Goal: Information Seeking & Learning: Learn about a topic

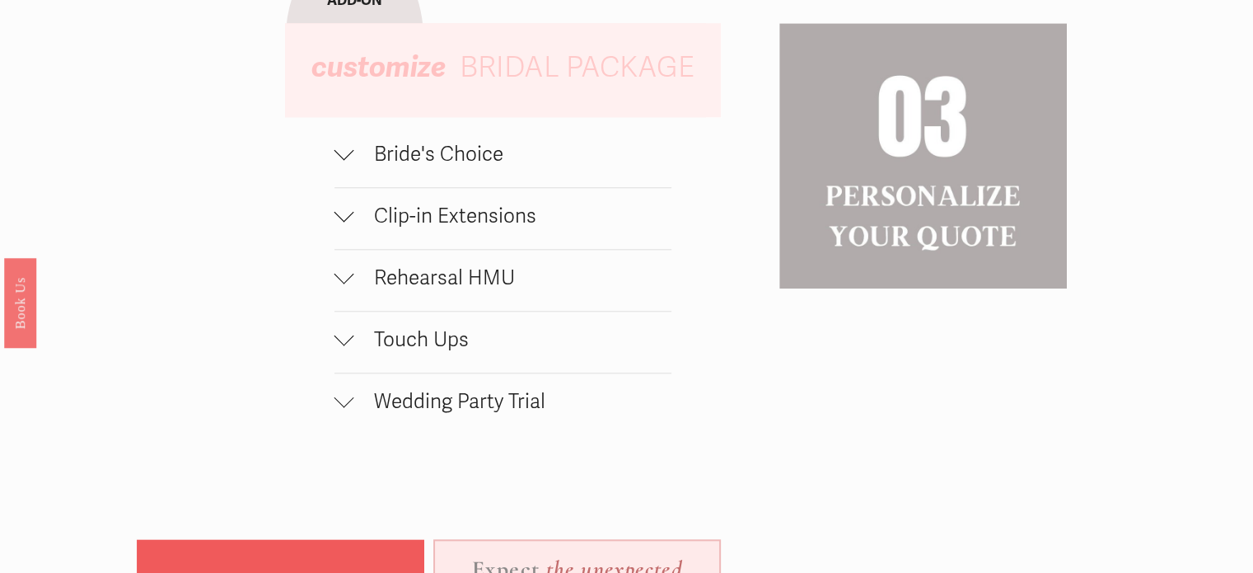
scroll to position [1648, 0]
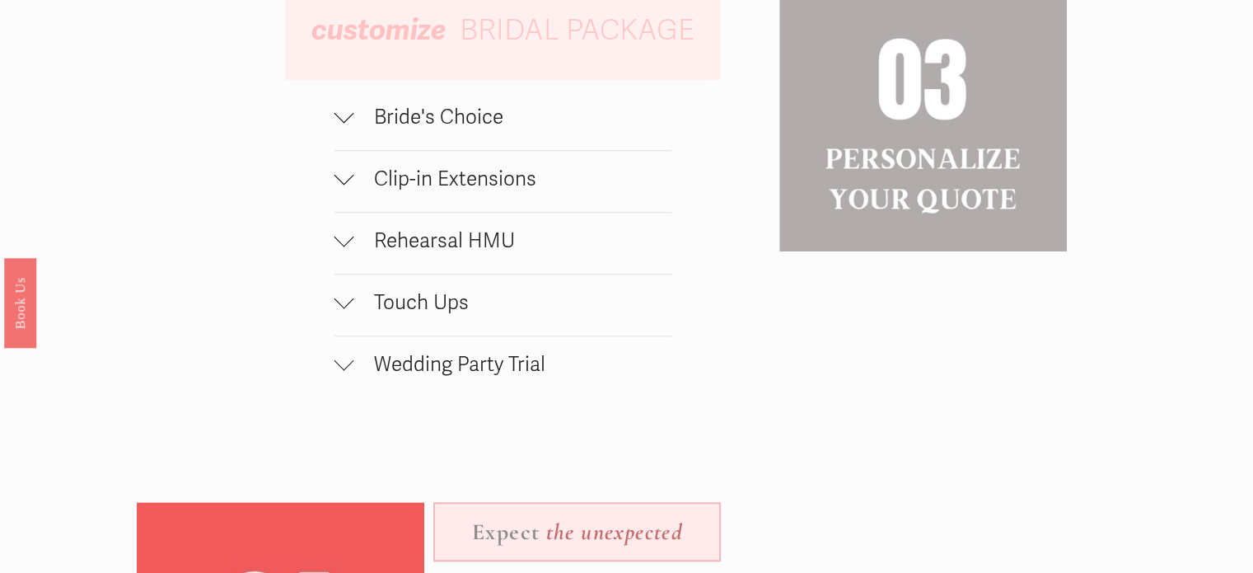
click at [479, 190] on span "Clip-in Extensions" at bounding box center [512, 178] width 317 height 25
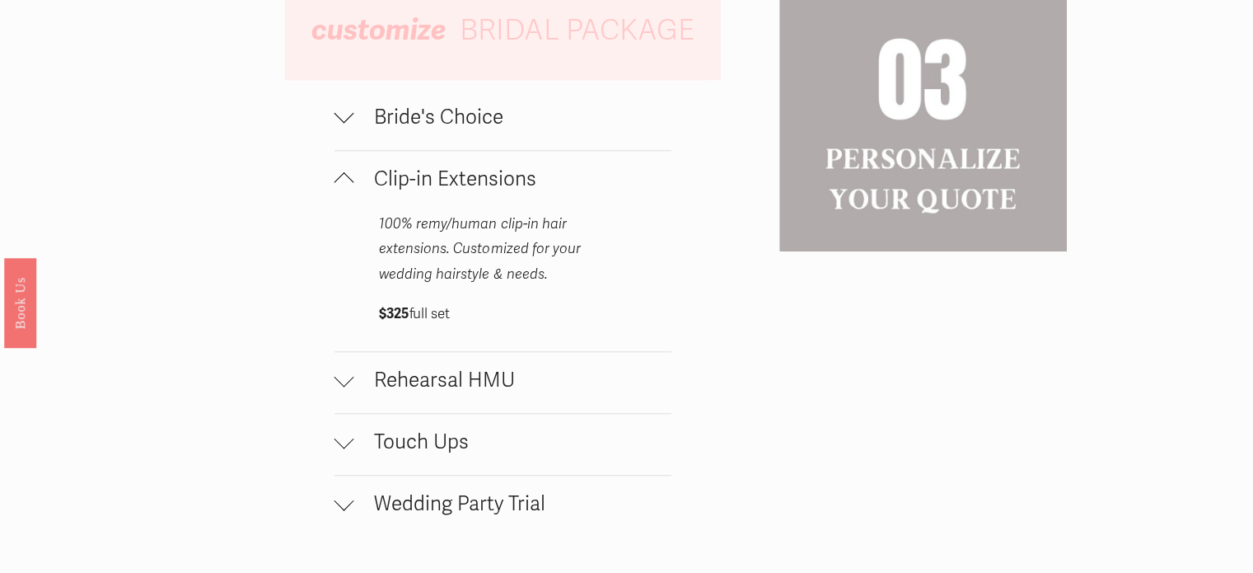
click at [479, 190] on span "Clip-in Extensions" at bounding box center [512, 178] width 317 height 25
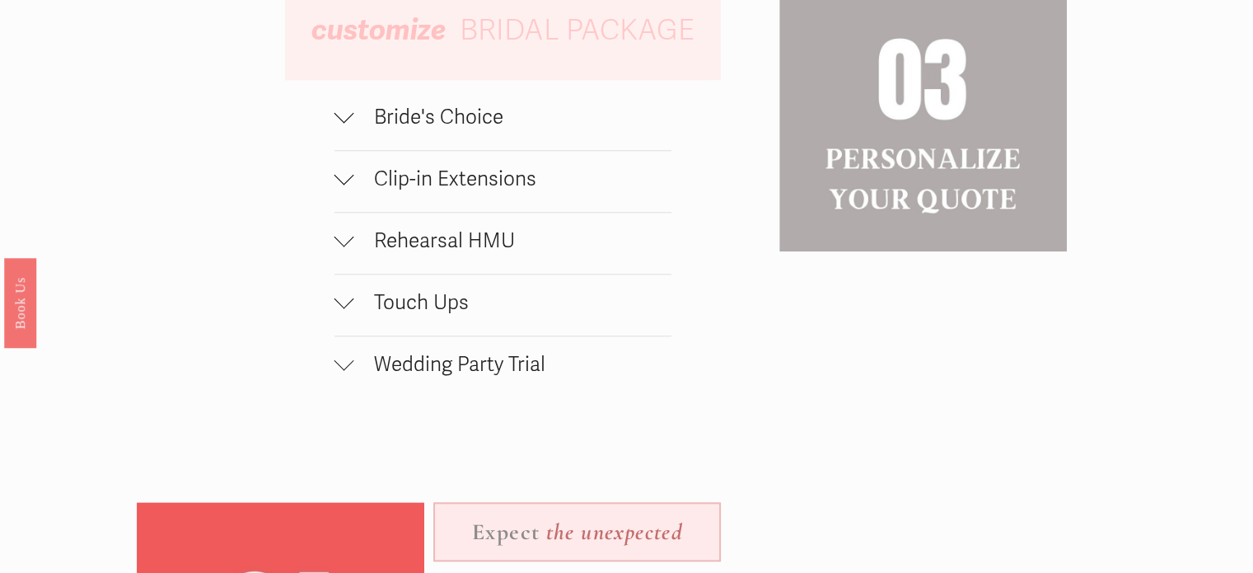
click at [442, 129] on span "Bride's Choice" at bounding box center [512, 117] width 317 height 25
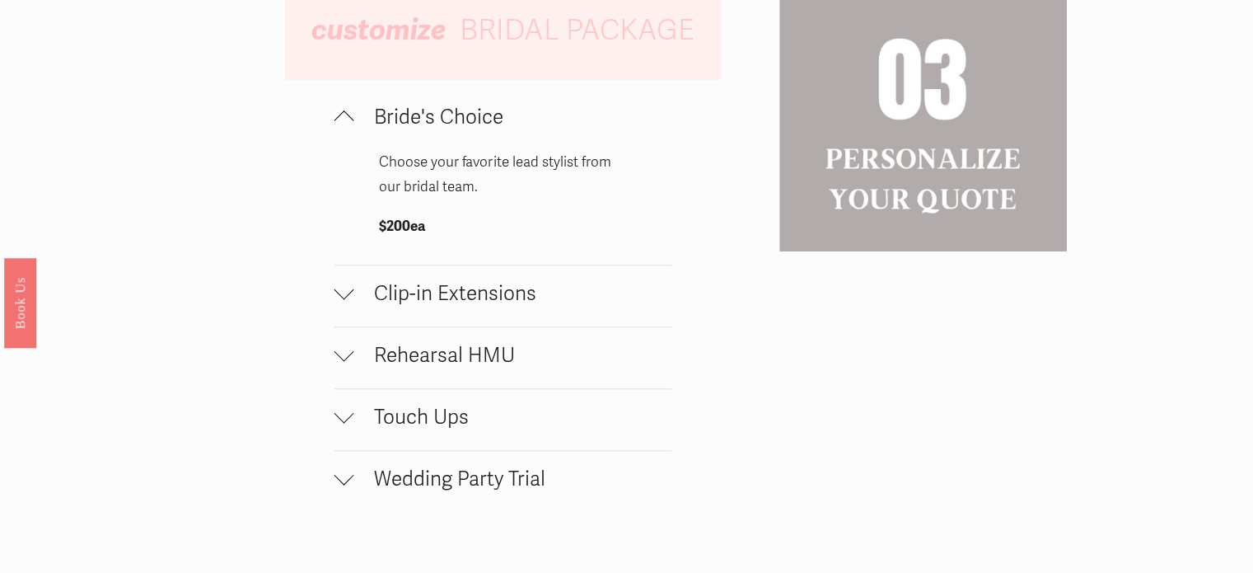
click at [442, 129] on span "Bride's Choice" at bounding box center [512, 117] width 317 height 25
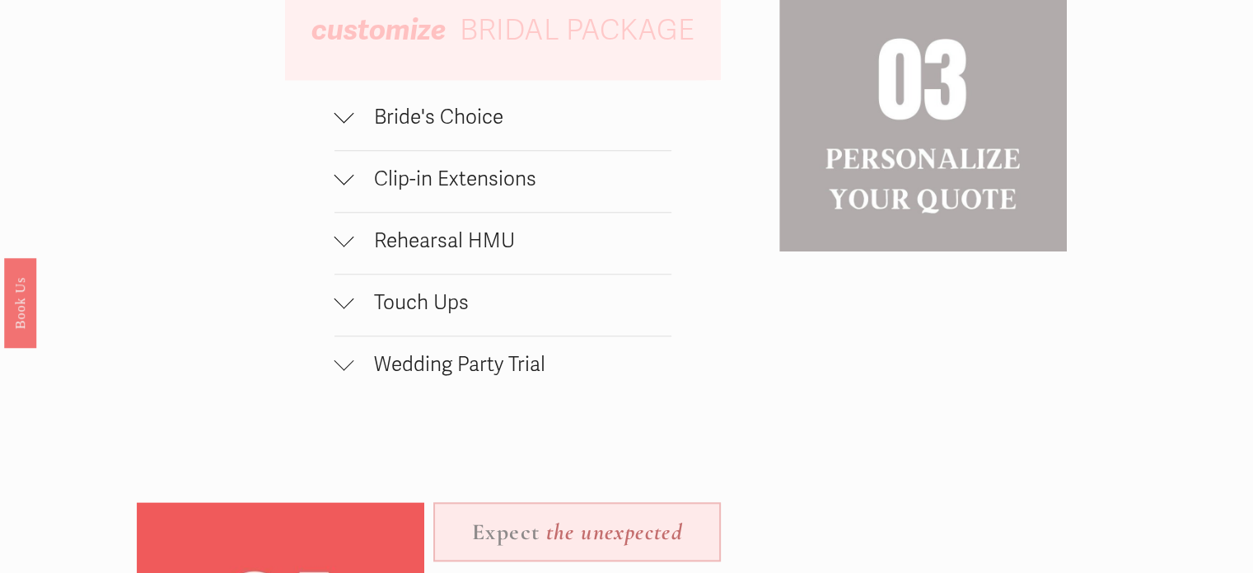
click at [456, 241] on span "Rehearsal HMU" at bounding box center [512, 240] width 317 height 25
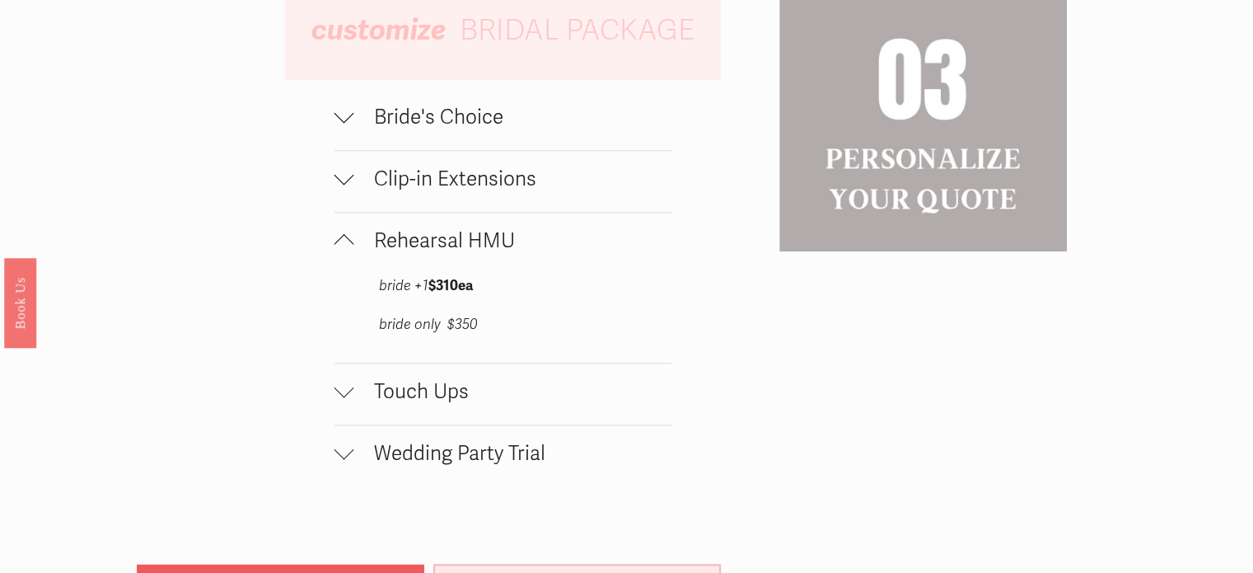
click at [476, 247] on span "Rehearsal HMU" at bounding box center [512, 240] width 317 height 25
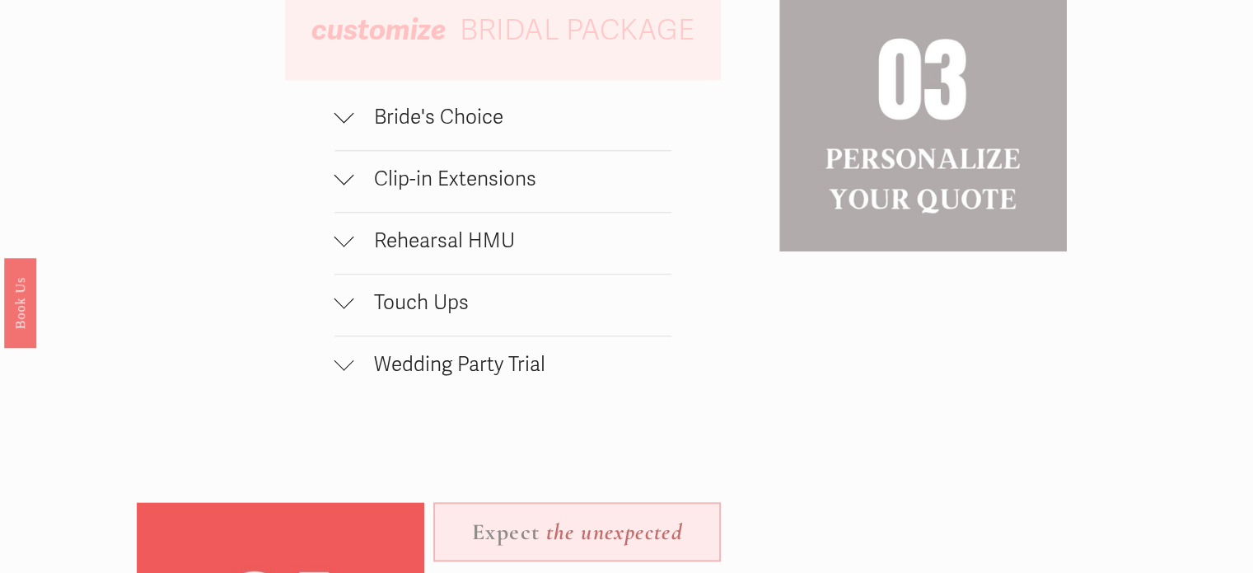
click at [433, 308] on span "Touch Ups" at bounding box center [512, 302] width 317 height 25
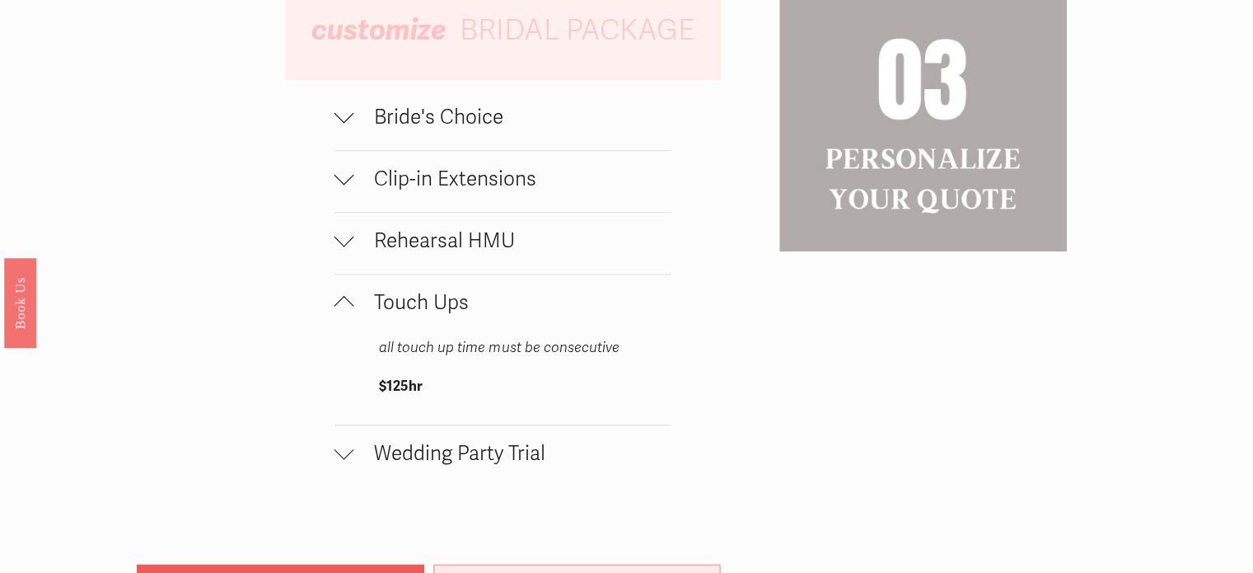
click at [441, 309] on span "Touch Ups" at bounding box center [512, 302] width 317 height 25
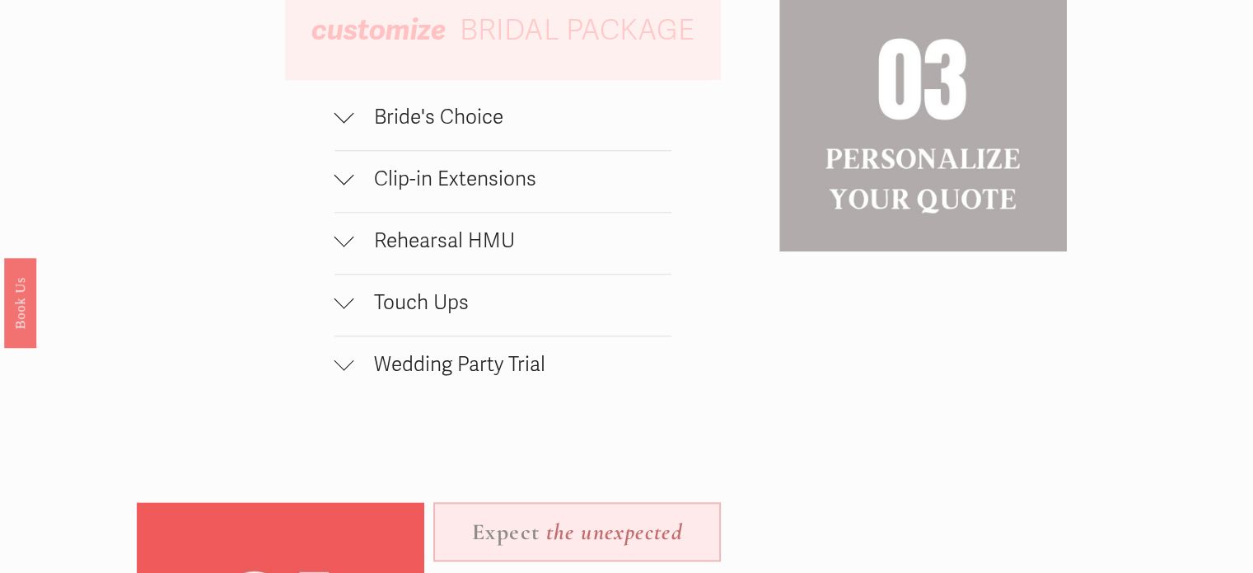
click at [461, 376] on span "Wedding Party Trial" at bounding box center [512, 364] width 317 height 25
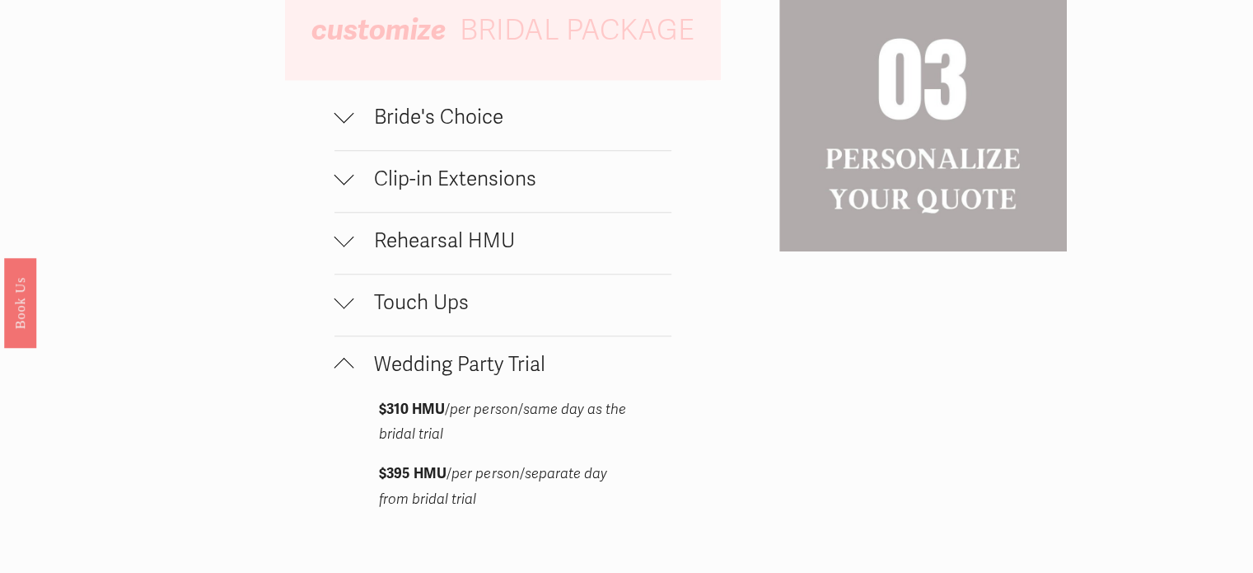
click at [456, 371] on span "Wedding Party Trial" at bounding box center [512, 364] width 317 height 25
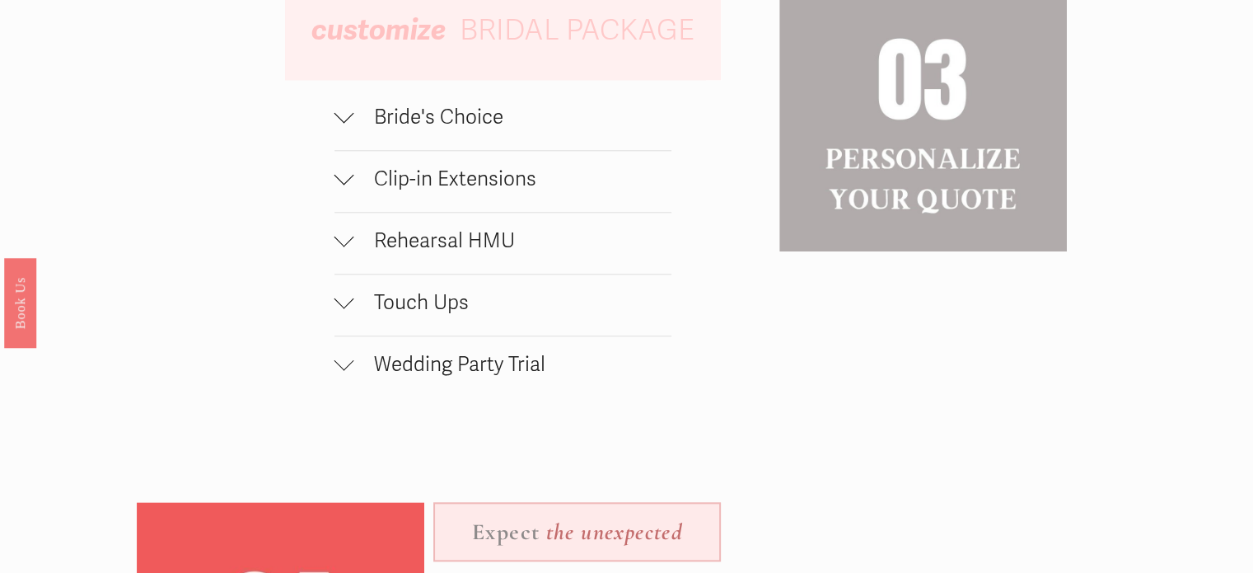
click at [435, 309] on span "Touch Ups" at bounding box center [512, 302] width 317 height 25
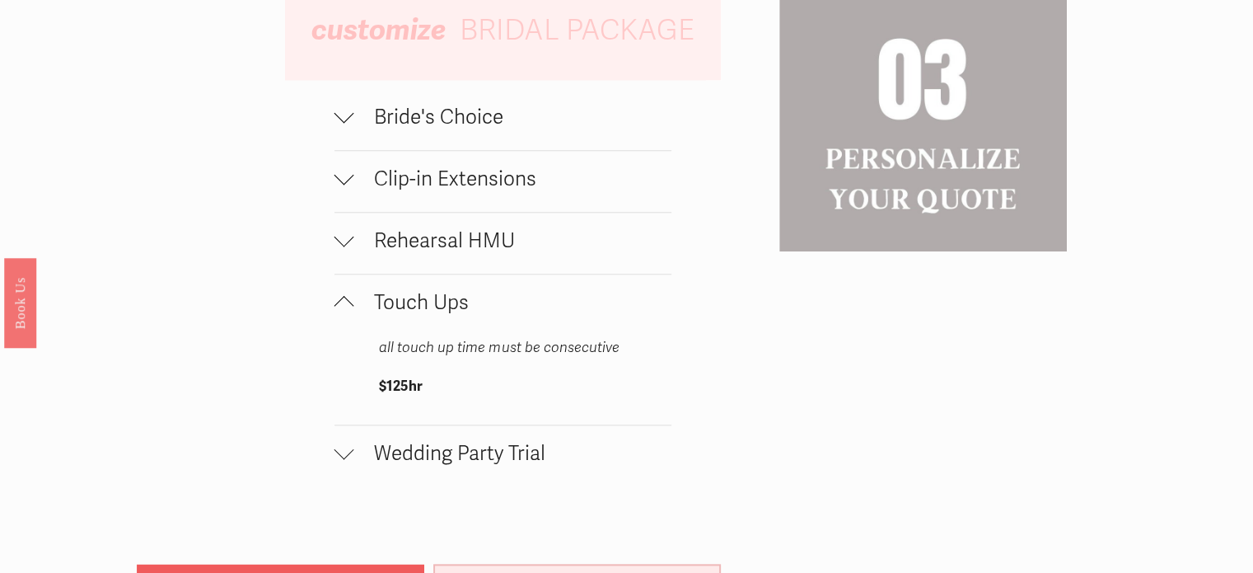
click at [435, 309] on span "Touch Ups" at bounding box center [512, 302] width 317 height 25
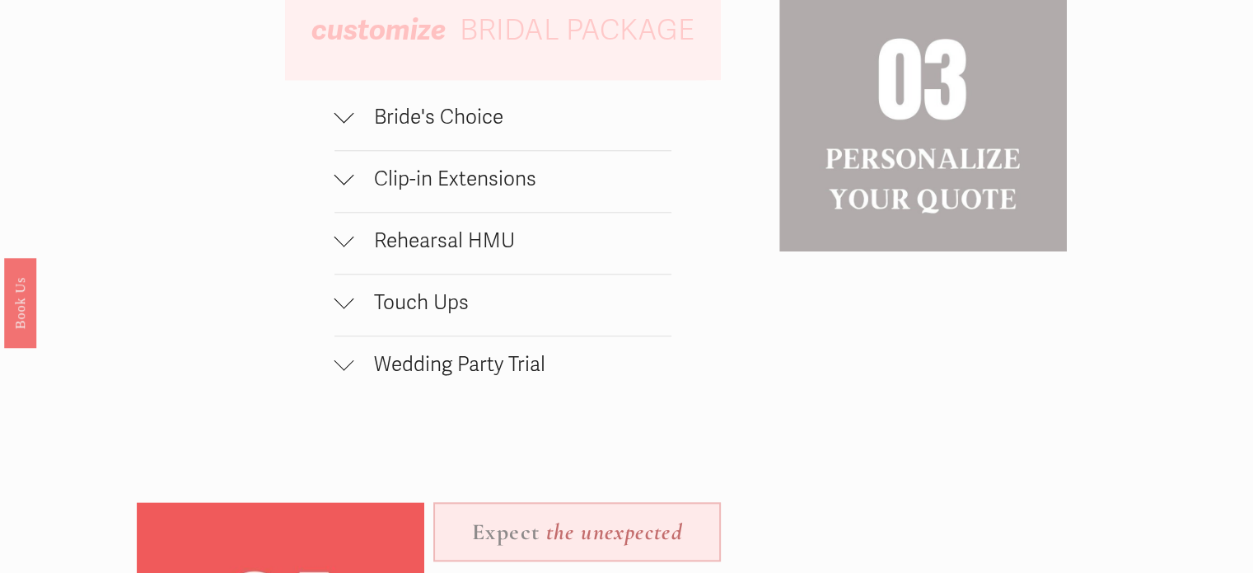
click at [490, 375] on span "Wedding Party Trial" at bounding box center [512, 364] width 317 height 25
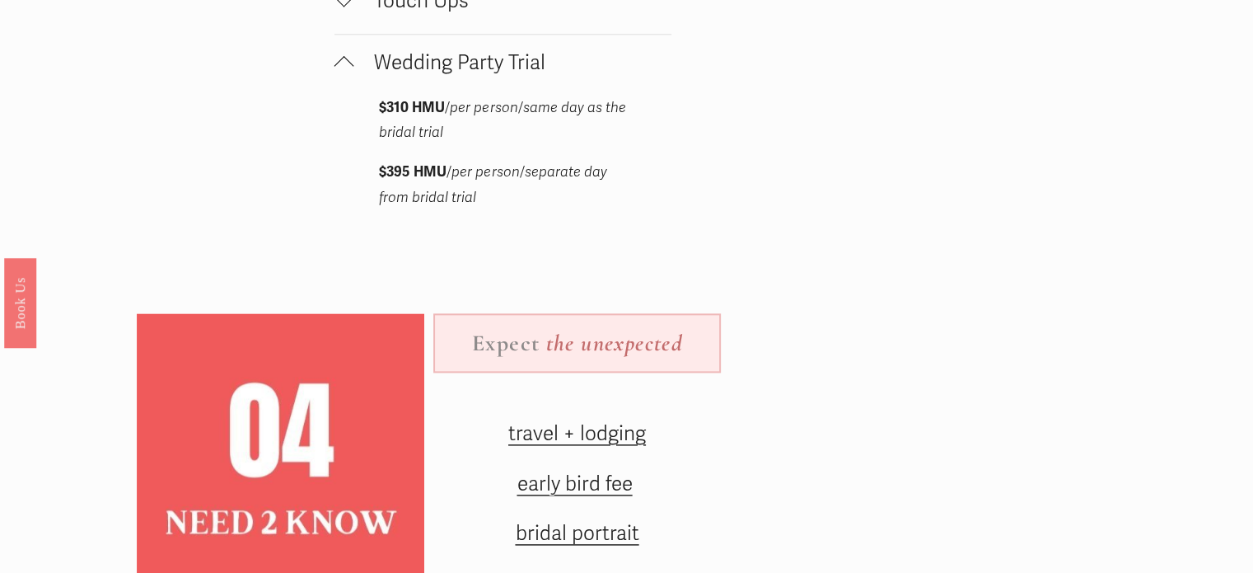
scroll to position [1977, 0]
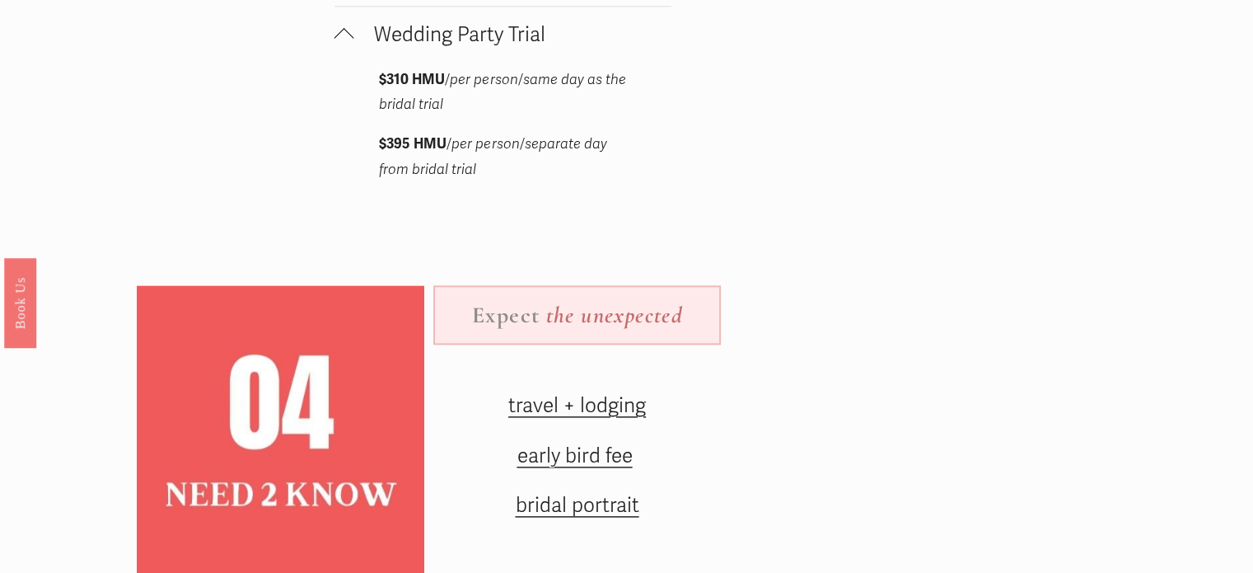
click at [414, 41] on span "Wedding Party Trial" at bounding box center [512, 34] width 317 height 25
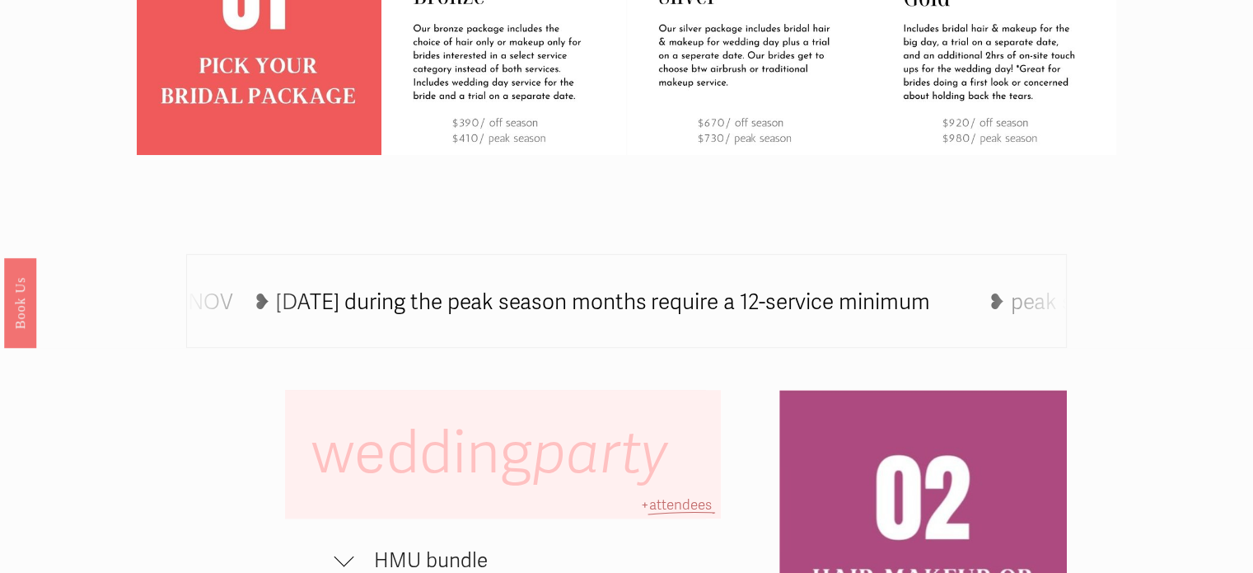
scroll to position [659, 0]
